Goal: Transaction & Acquisition: Book appointment/travel/reservation

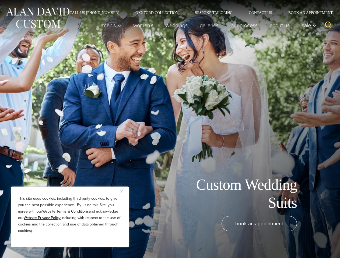
click at [170, 129] on div "Custom Wedding Suits book an appointment" at bounding box center [170, 129] width 340 height 258
click at [123, 191] on button "Close" at bounding box center [123, 191] width 6 height 6
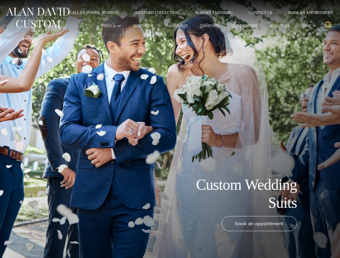
click at [70, 240] on div "book an appointment" at bounding box center [161, 234] width 313 height 37
click at [328, 25] on icon "Search" at bounding box center [328, 25] width 8 height 8
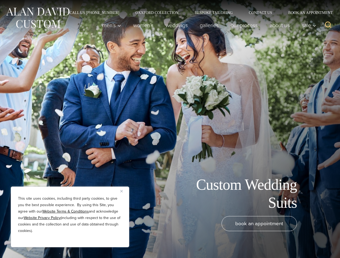
click at [170, 129] on div "Custom Wedding Suits book an appointment" at bounding box center [170, 129] width 340 height 258
click at [123, 191] on button "Close" at bounding box center [123, 191] width 6 height 6
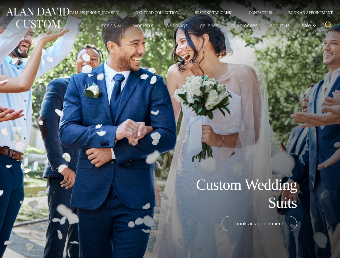
click at [70, 240] on div "book an appointment" at bounding box center [161, 234] width 313 height 37
click at [328, 25] on icon "Search" at bounding box center [328, 25] width 8 height 8
